Goal: Find specific page/section: Find specific page/section

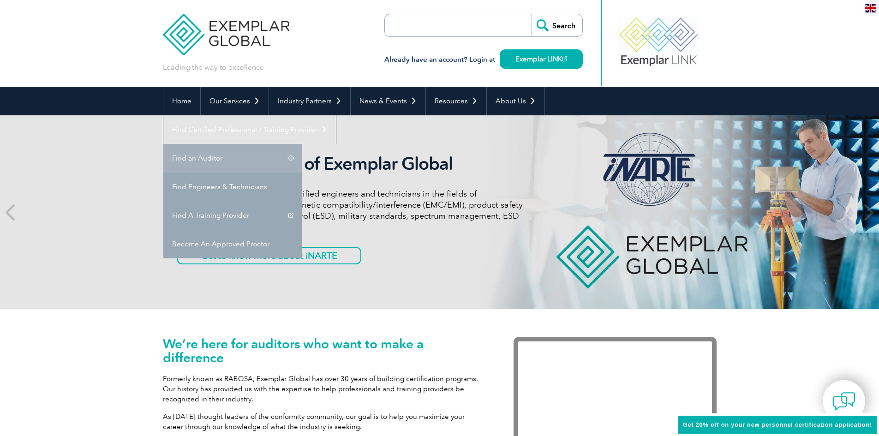
click at [302, 144] on link "Find an Auditor" at bounding box center [232, 158] width 138 height 29
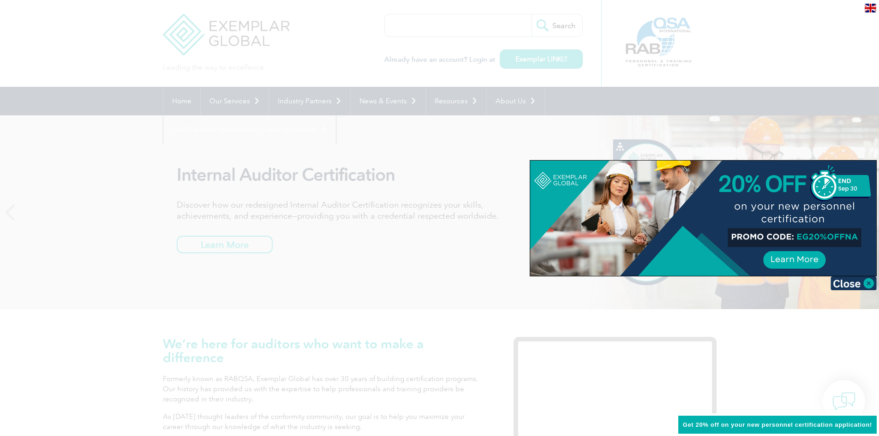
click at [385, 154] on div at bounding box center [439, 218] width 879 height 436
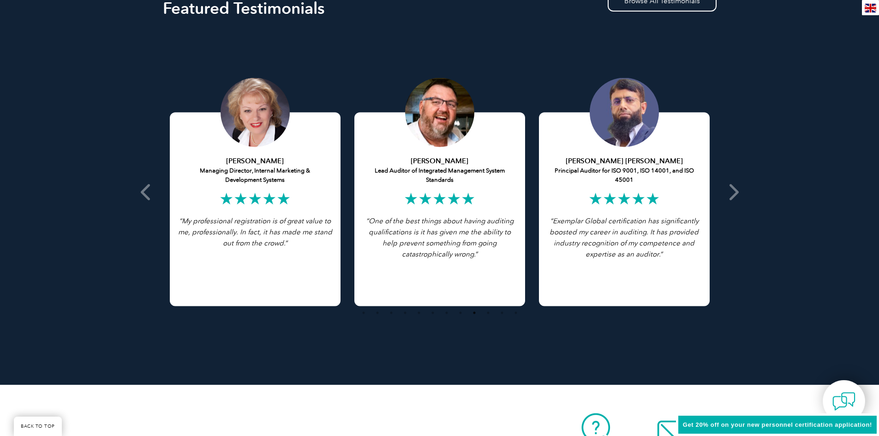
scroll to position [1404, 0]
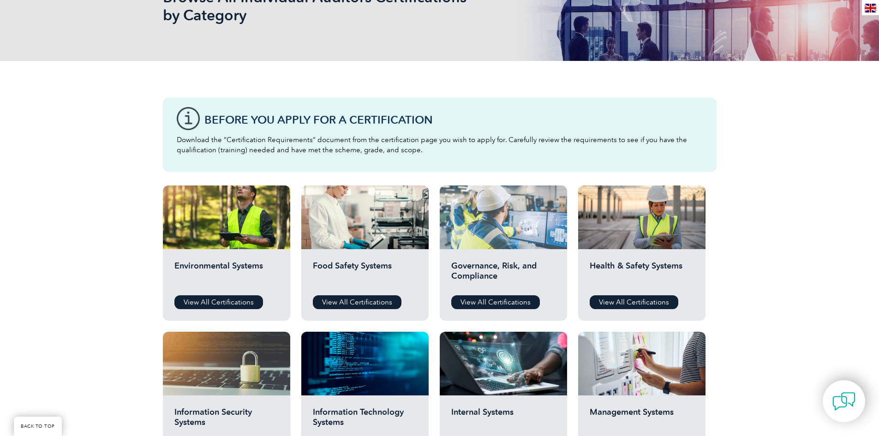
scroll to position [185, 0]
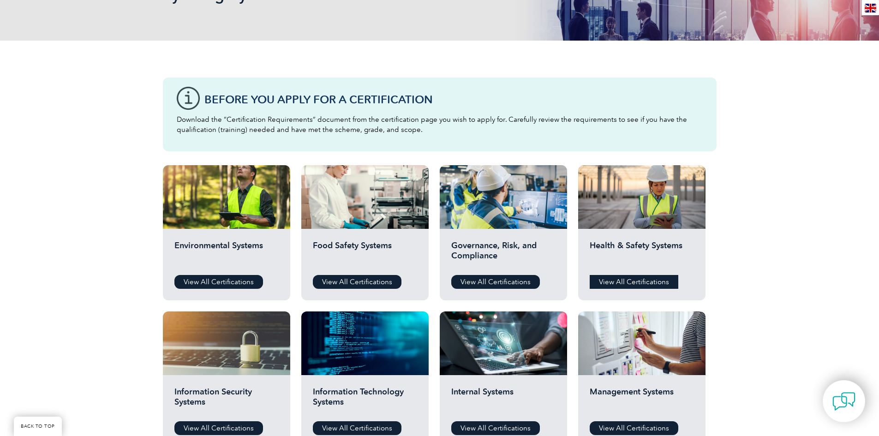
click at [626, 282] on link "View All Certifications" at bounding box center [634, 282] width 89 height 14
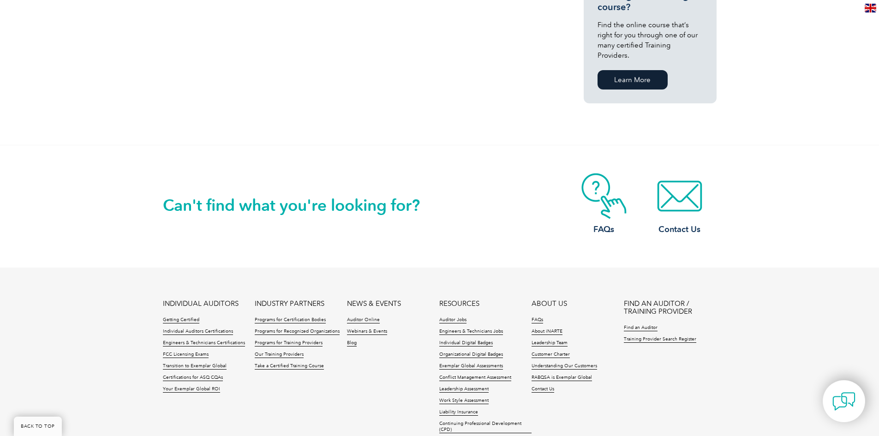
scroll to position [692, 0]
